Goal: Information Seeking & Learning: Learn about a topic

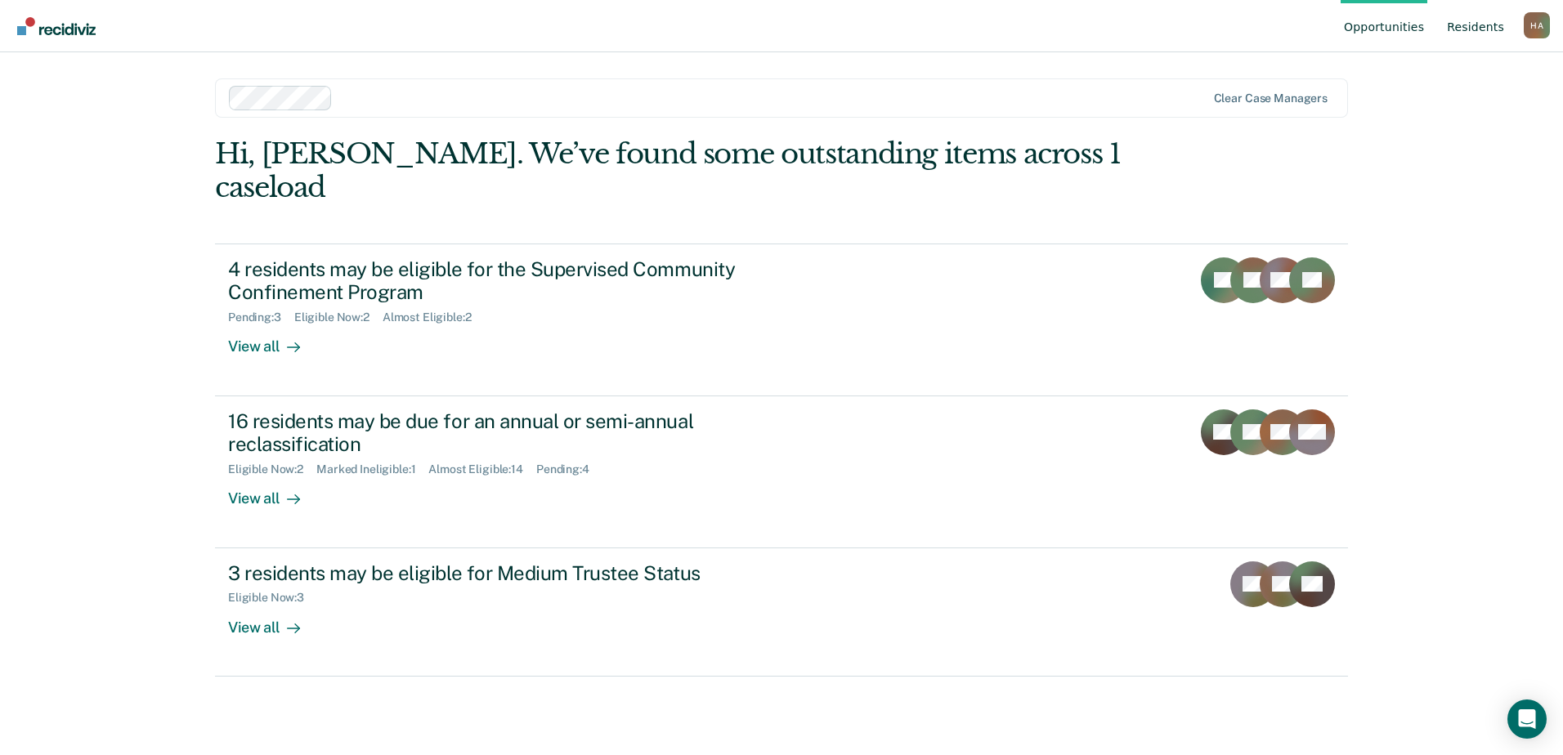
click at [1473, 25] on link "Resident s" at bounding box center [1475, 26] width 64 height 52
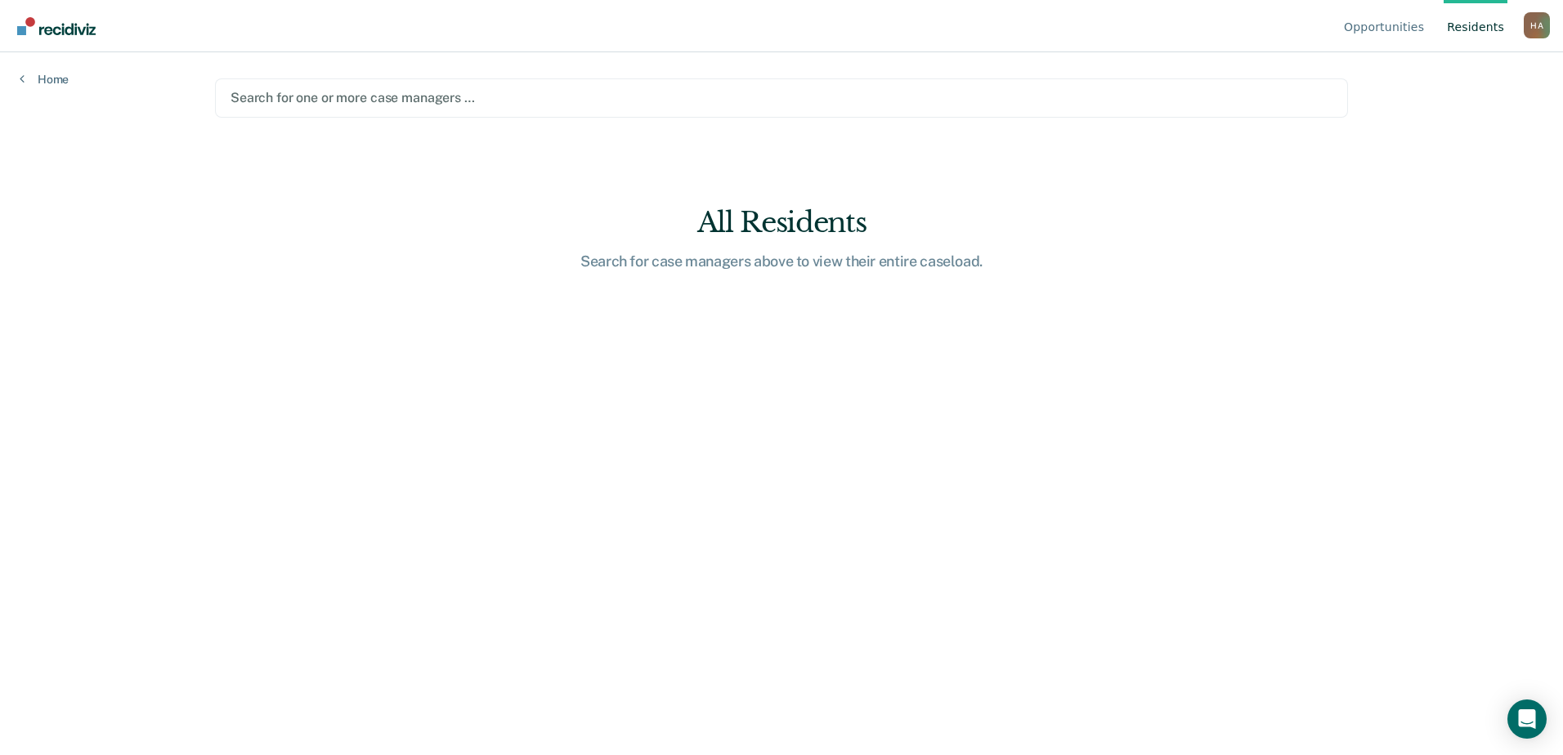
click at [588, 106] on div at bounding box center [781, 97] width 1102 height 19
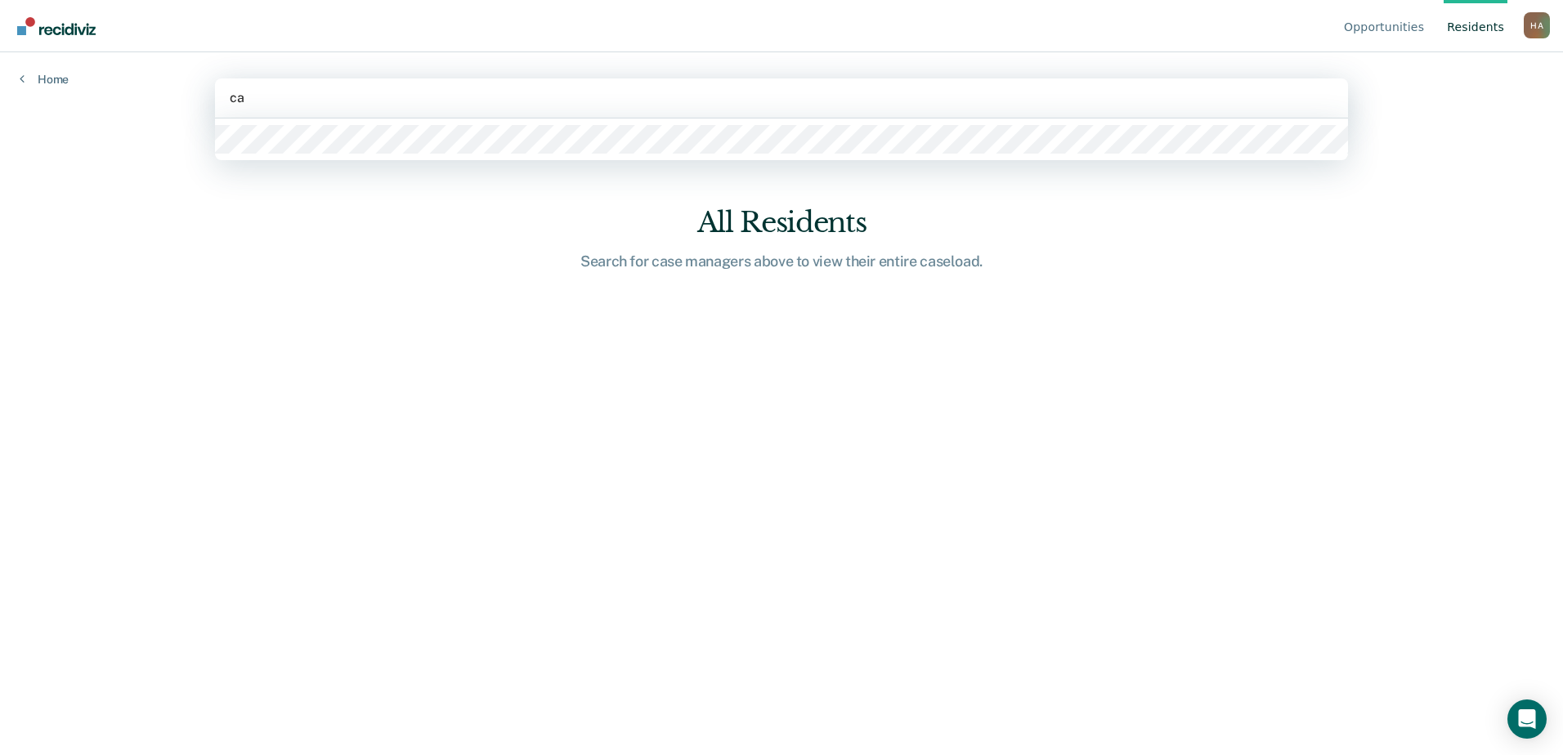
type input "c"
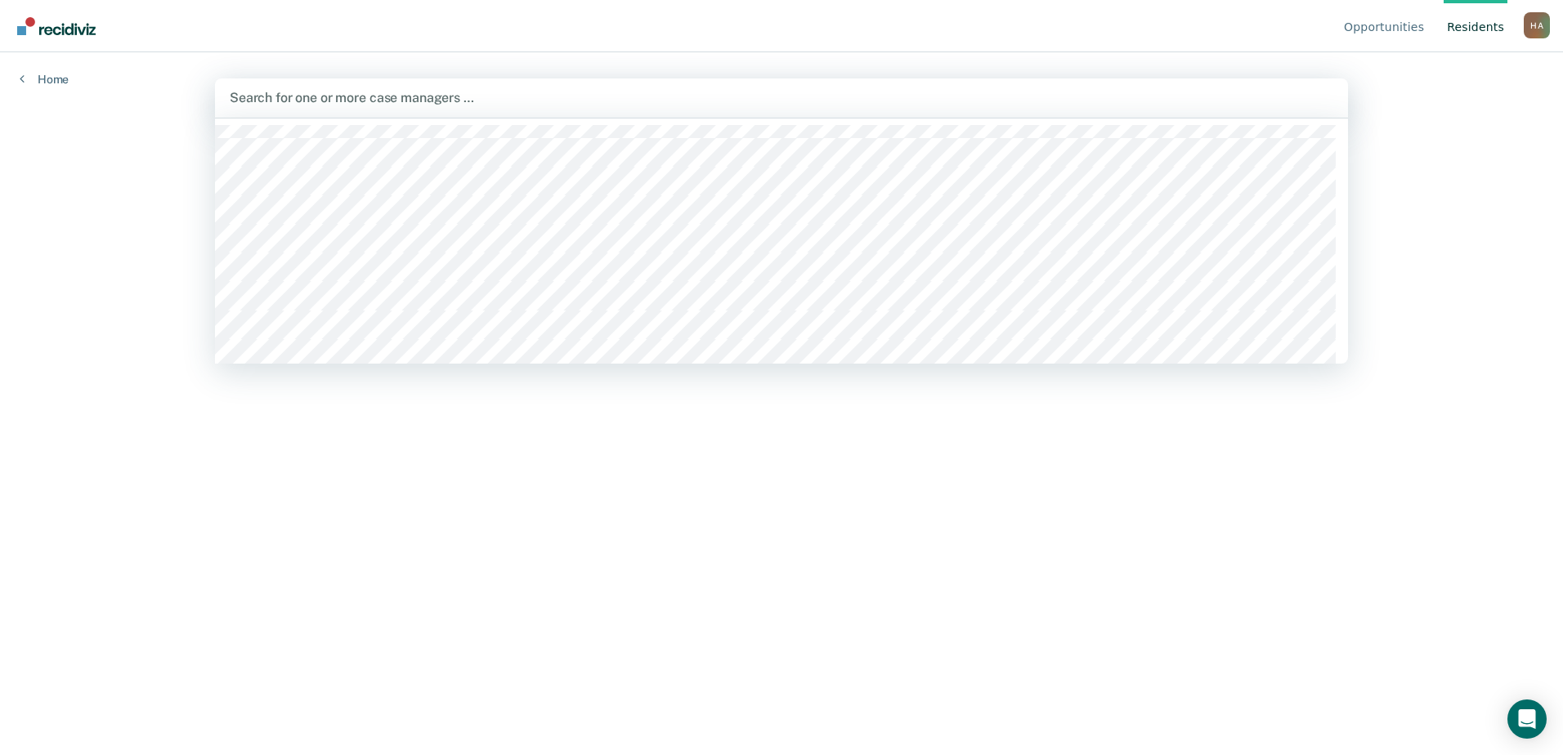
click at [485, 95] on div at bounding box center [781, 97] width 1103 height 19
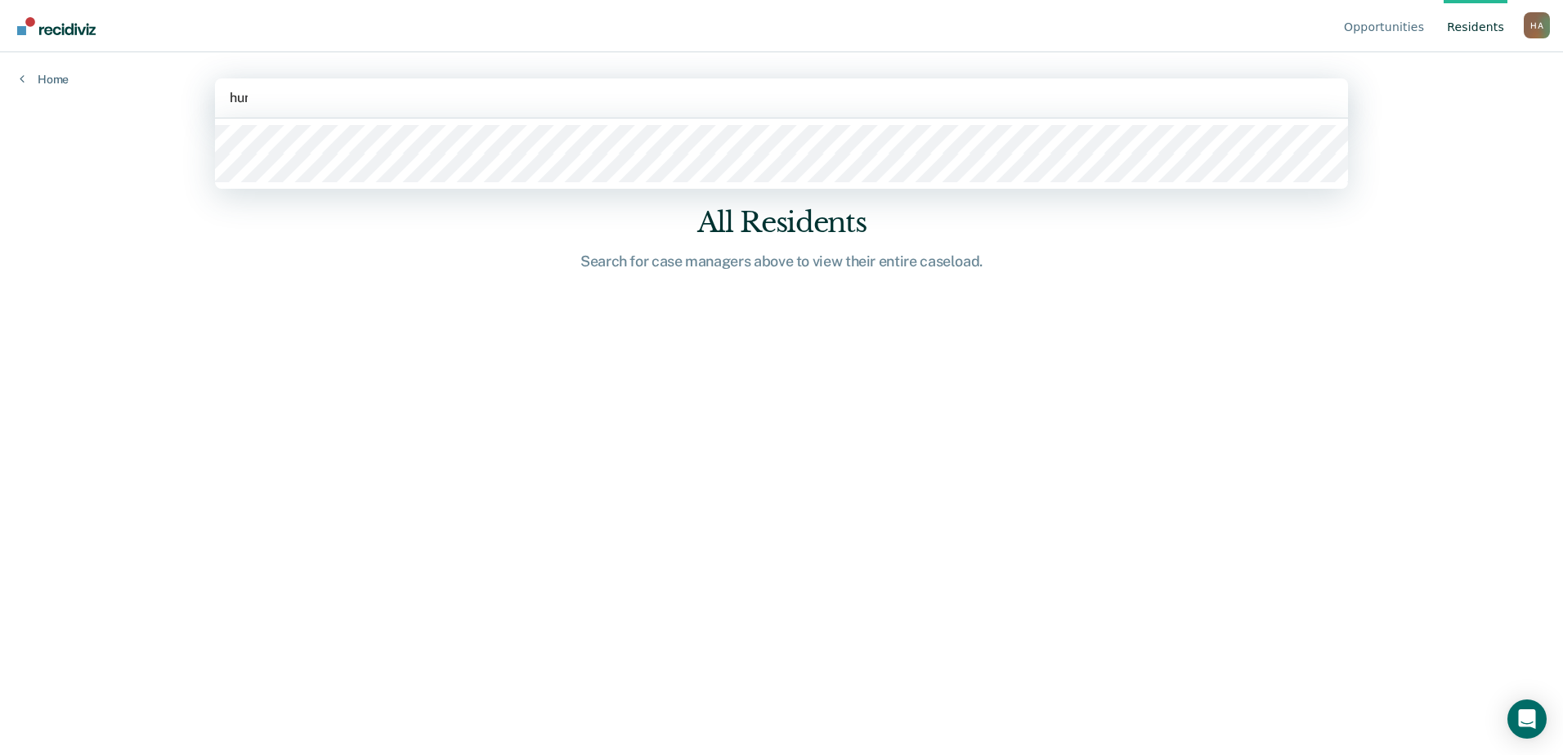
type input "[PERSON_NAME]"
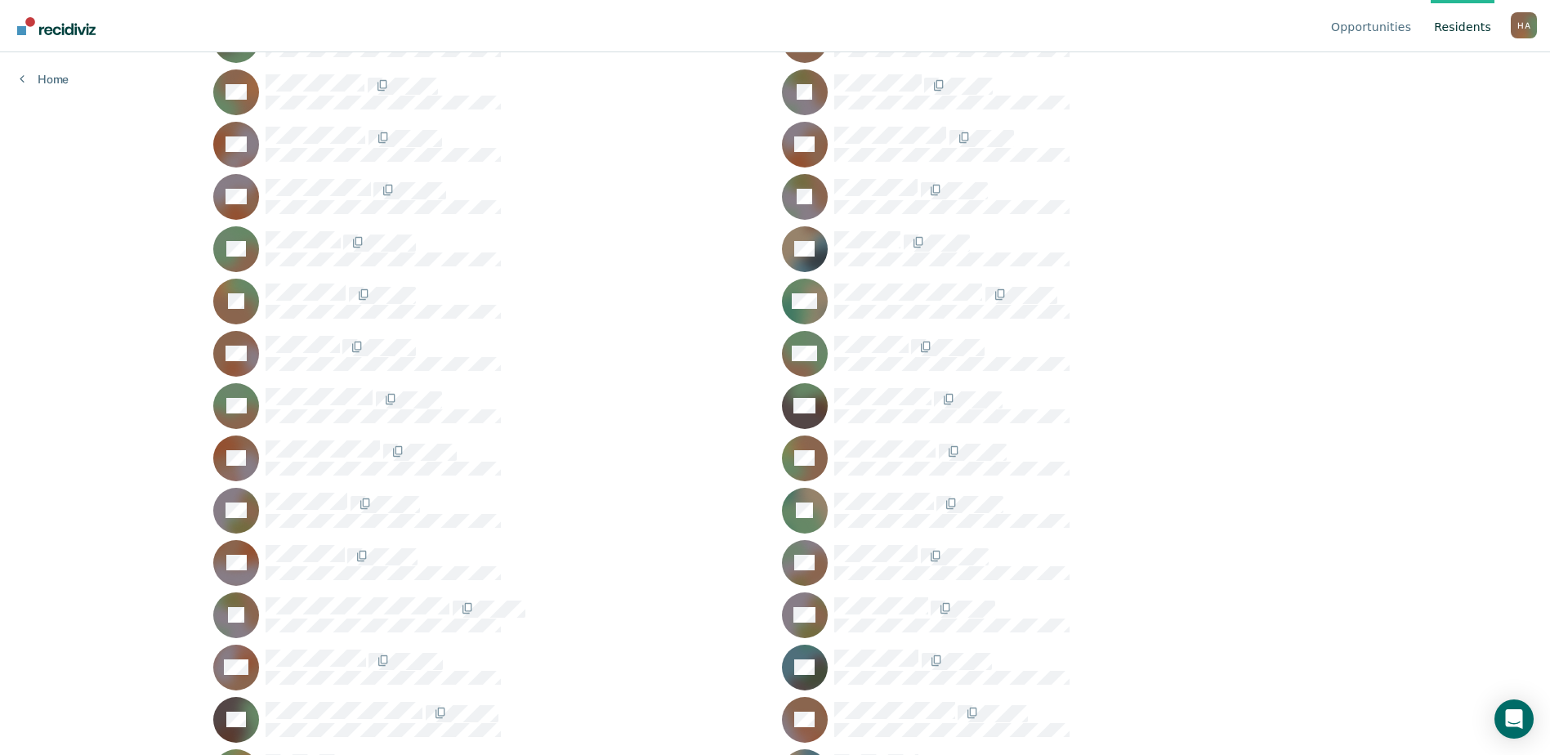
scroll to position [409, 0]
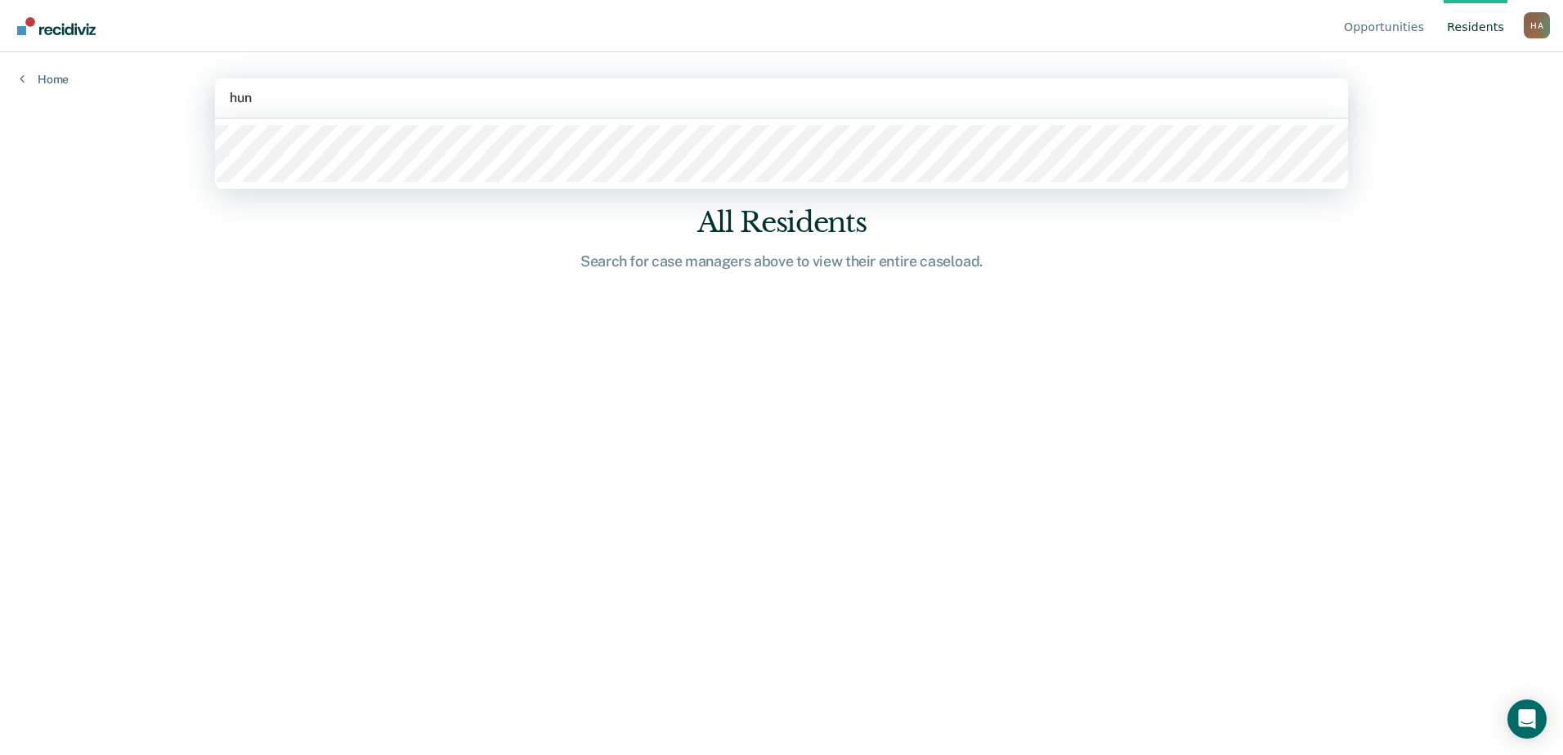
type input "[PERSON_NAME]"
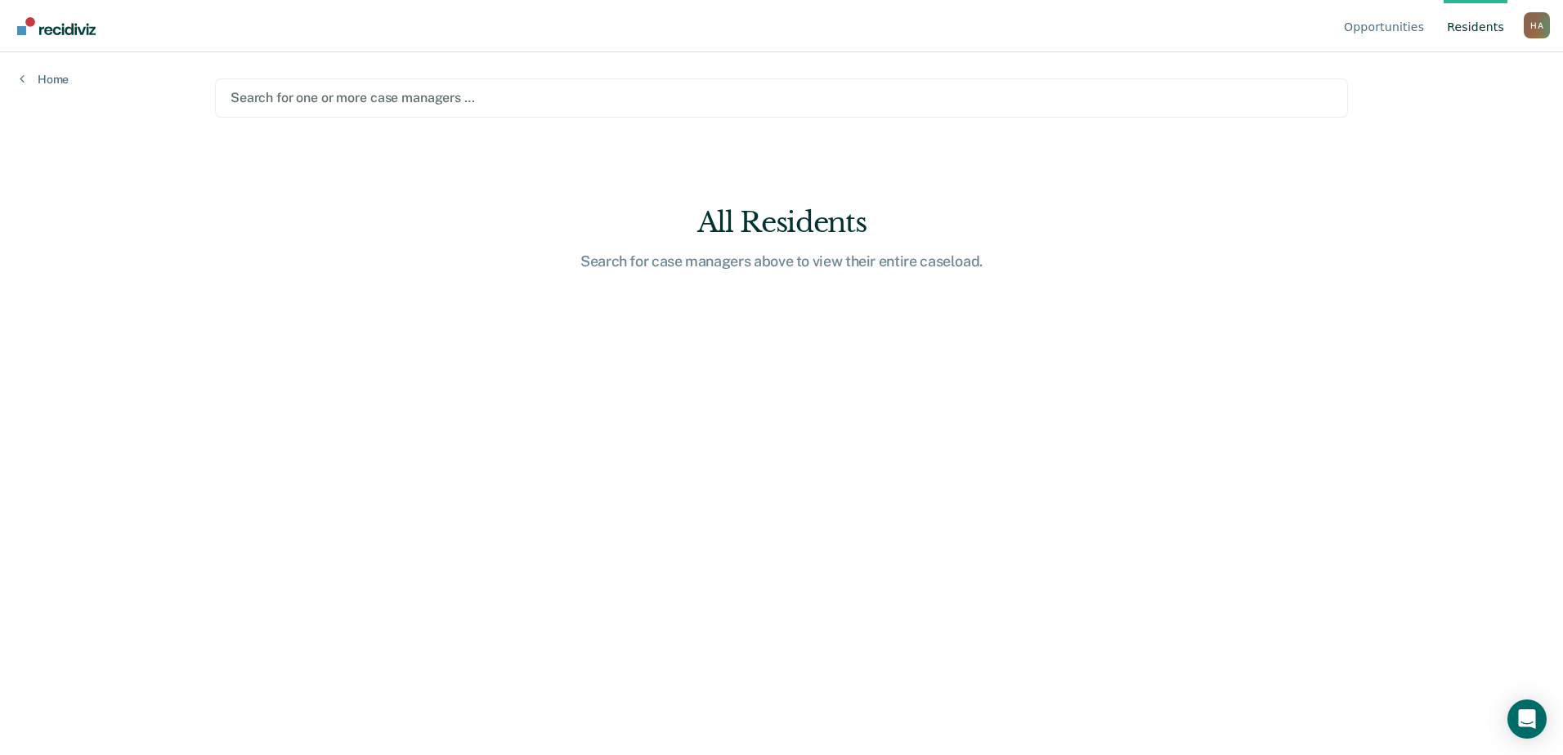
click at [318, 96] on div at bounding box center [781, 97] width 1102 height 19
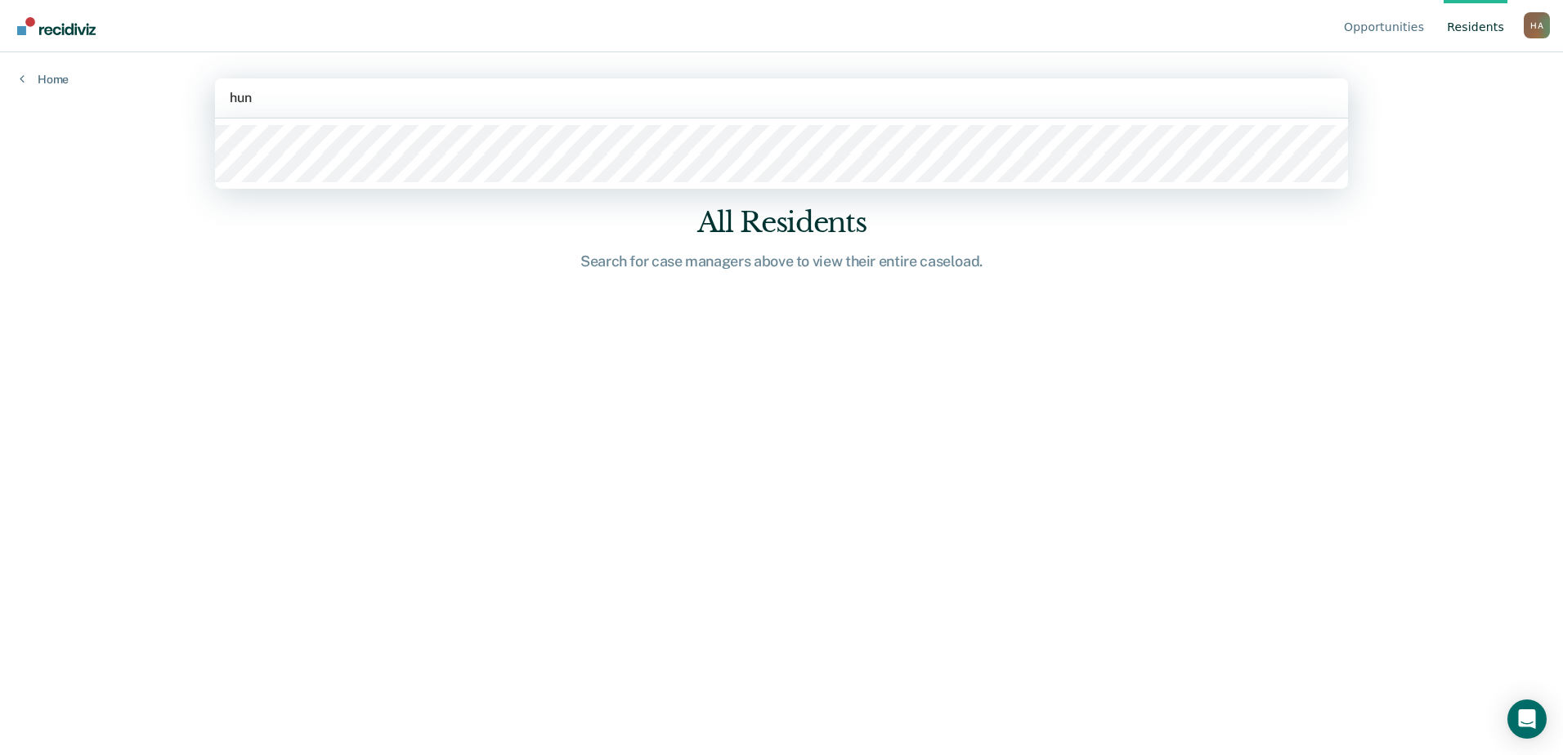
type input "[PERSON_NAME]"
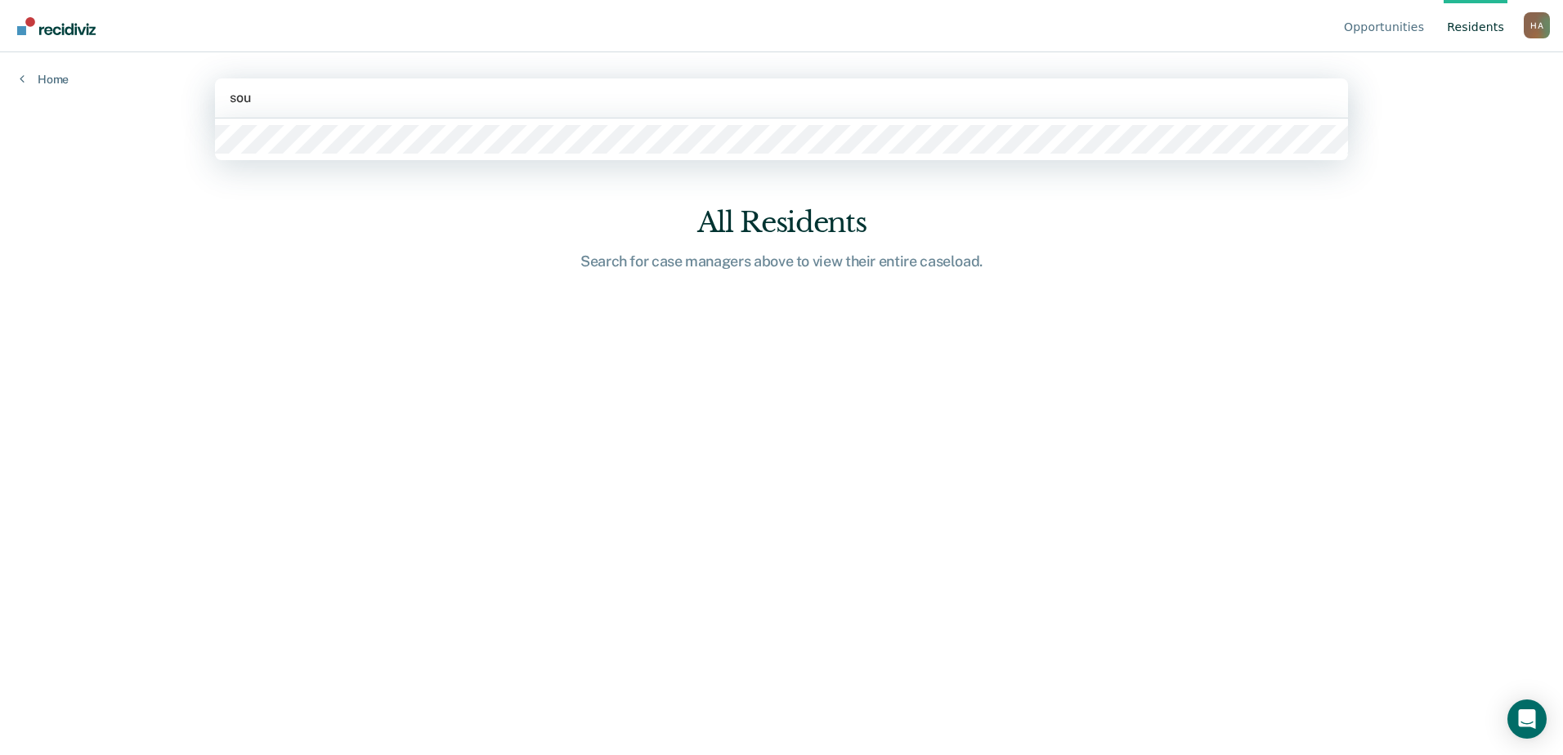
type input "soul"
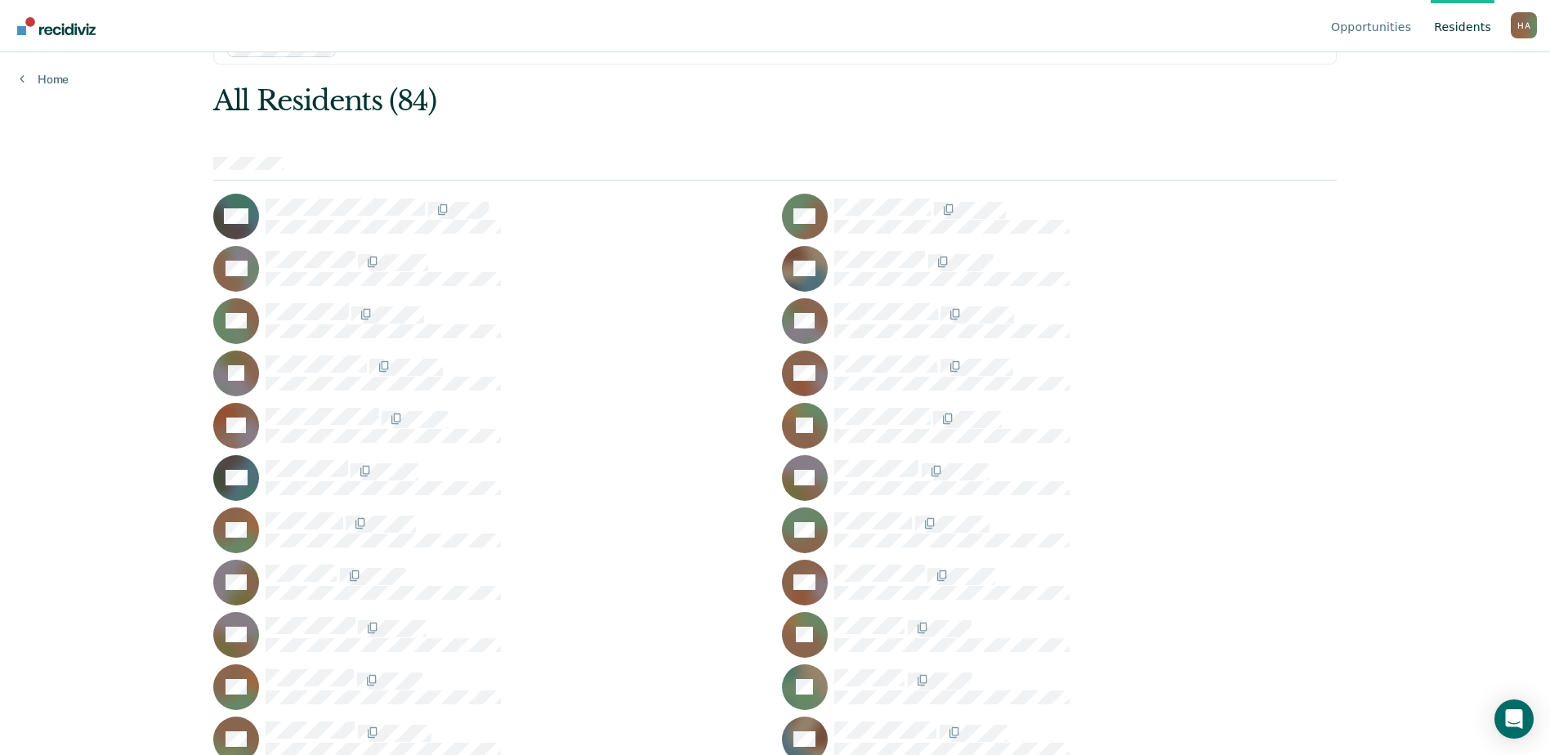
scroll to position [82, 0]
